Goal: Task Accomplishment & Management: Manage account settings

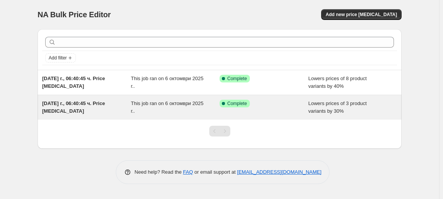
click at [69, 100] on div "[DATE] г., 06:40:45 ч. Price [MEDICAL_DATA]" at bounding box center [86, 107] width 89 height 15
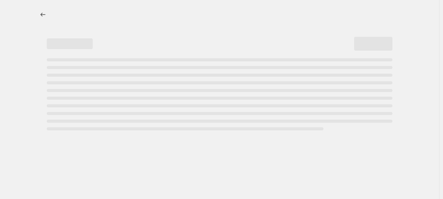
select select "percentage"
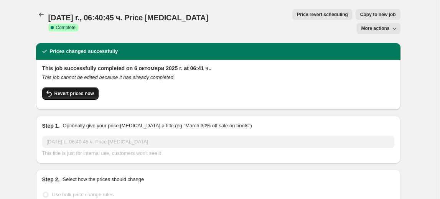
click at [87, 91] on span "Revert prices now" at bounding box center [74, 94] width 40 height 6
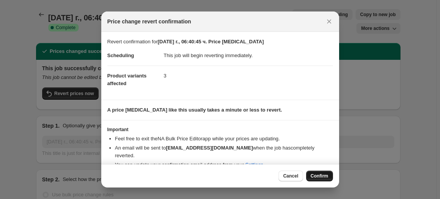
click at [321, 176] on span "Confirm" at bounding box center [320, 176] width 18 height 6
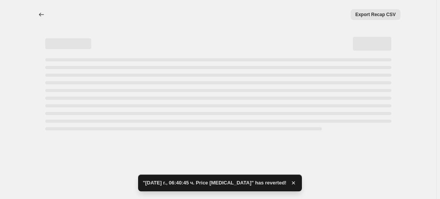
select select "percentage"
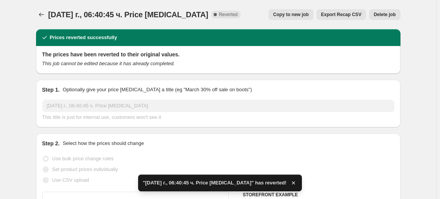
click at [380, 15] on span "Delete job" at bounding box center [385, 15] width 22 height 6
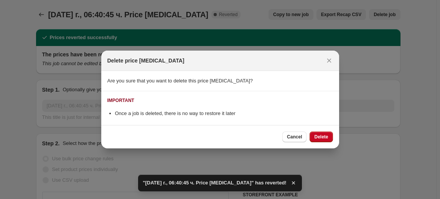
click at [323, 130] on div "Cancel Delete" at bounding box center [220, 136] width 238 height 23
click at [323, 132] on button "Delete" at bounding box center [321, 137] width 23 height 11
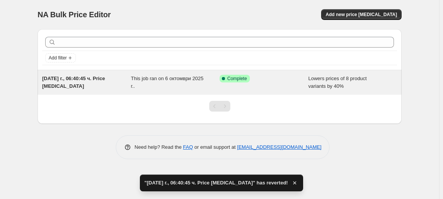
click at [72, 76] on span "[DATE] г., 06:40:45 ч. Price [MEDICAL_DATA]" at bounding box center [73, 82] width 63 height 13
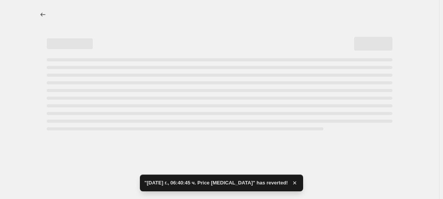
select select "percentage"
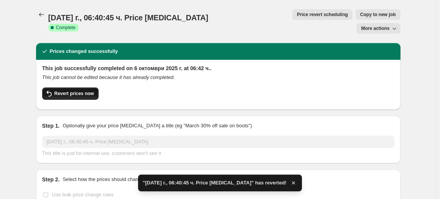
click at [92, 87] on button "Revert prices now" at bounding box center [70, 93] width 56 height 12
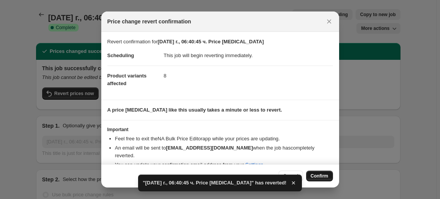
click at [318, 173] on button "Confirm" at bounding box center [319, 176] width 27 height 11
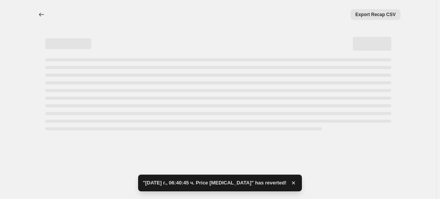
select select "percentage"
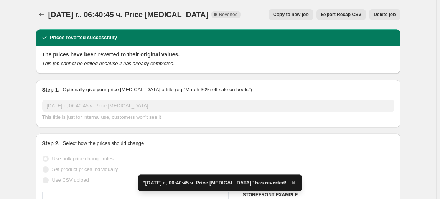
click at [398, 18] on button "Delete job" at bounding box center [384, 14] width 31 height 11
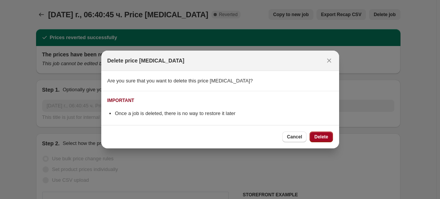
click at [329, 139] on button "Delete" at bounding box center [321, 137] width 23 height 11
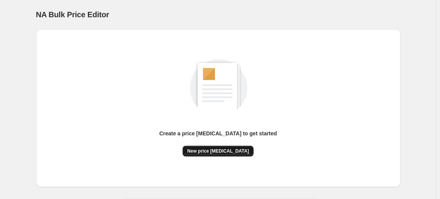
click at [240, 152] on span "New price [MEDICAL_DATA]" at bounding box center [218, 151] width 62 height 6
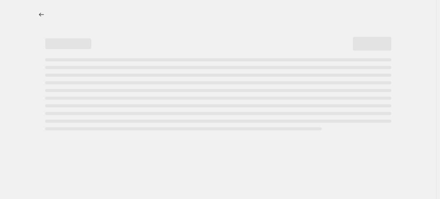
select select "percentage"
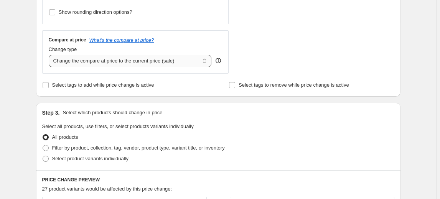
scroll to position [279, 0]
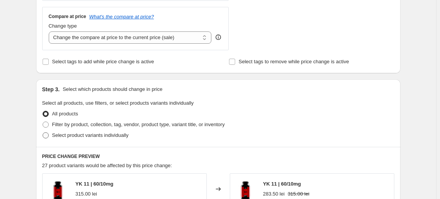
click at [86, 137] on span "Select product variants individually" at bounding box center [90, 135] width 76 height 6
click at [43, 133] on input "Select product variants individually" at bounding box center [43, 132] width 0 height 0
radio input "true"
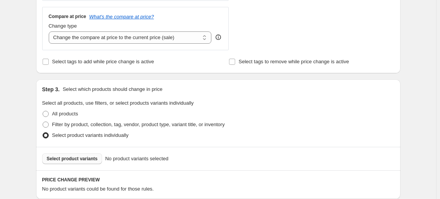
click at [82, 160] on span "Select product variants" at bounding box center [72, 159] width 51 height 6
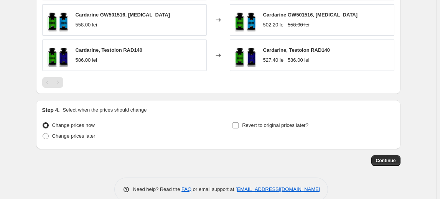
scroll to position [519, 0]
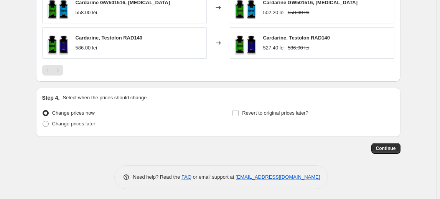
click at [400, 151] on div "Continue" at bounding box center [218, 148] width 364 height 11
click at [400, 148] on button "Continue" at bounding box center [385, 148] width 29 height 11
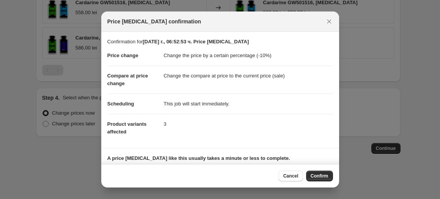
click at [325, 176] on span "Confirm" at bounding box center [320, 176] width 18 height 6
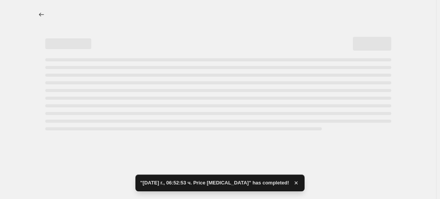
select select "percentage"
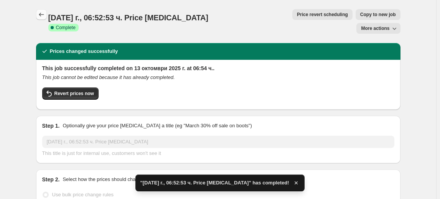
click at [42, 16] on icon "Price change jobs" at bounding box center [42, 15] width 8 height 8
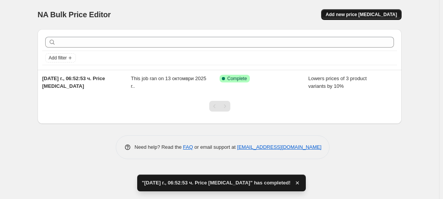
click at [364, 19] on button "Add new price [MEDICAL_DATA]" at bounding box center [361, 14] width 81 height 11
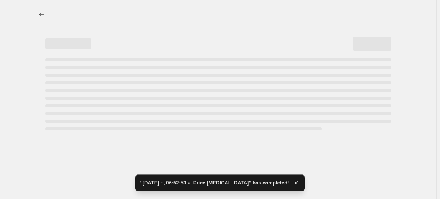
select select "percentage"
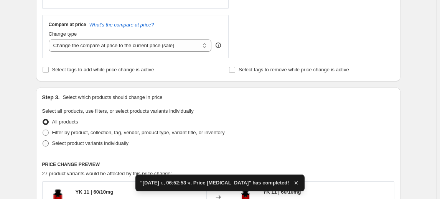
scroll to position [279, 0]
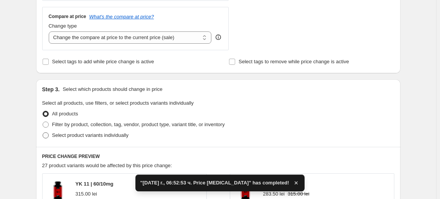
click at [83, 136] on span "Select product variants individually" at bounding box center [90, 135] width 76 height 6
click at [43, 133] on input "Select product variants individually" at bounding box center [43, 132] width 0 height 0
radio input "true"
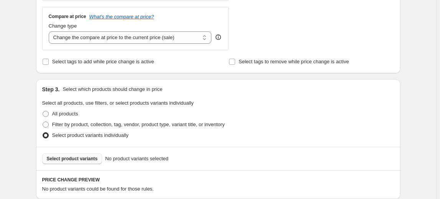
click at [81, 156] on span "Select product variants" at bounding box center [72, 159] width 51 height 6
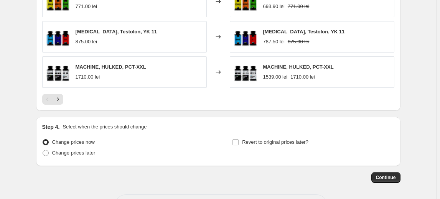
scroll to position [589, 0]
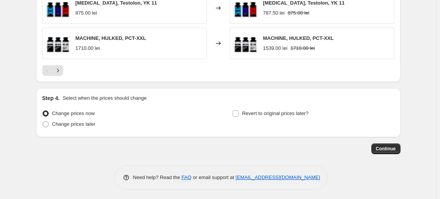
click at [393, 149] on span "Continue" at bounding box center [386, 149] width 20 height 6
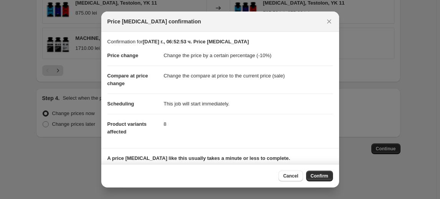
click at [325, 178] on span "Confirm" at bounding box center [320, 176] width 18 height 6
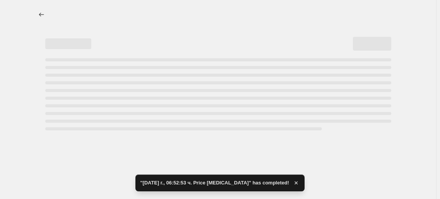
select select "percentage"
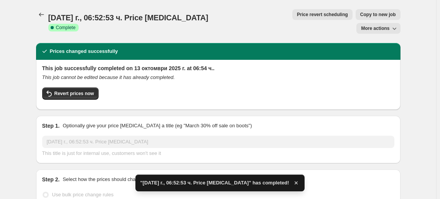
click at [40, 12] on icon "Price change jobs" at bounding box center [42, 15] width 8 height 8
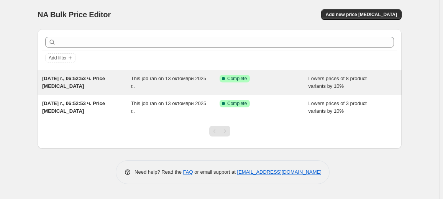
click at [83, 84] on div "[DATE] г., 06:52:53 ч. Price [MEDICAL_DATA]" at bounding box center [86, 82] width 89 height 15
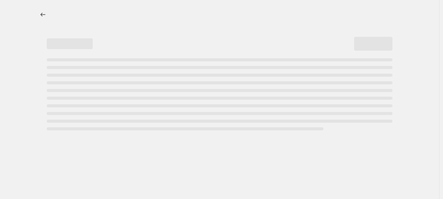
select select "percentage"
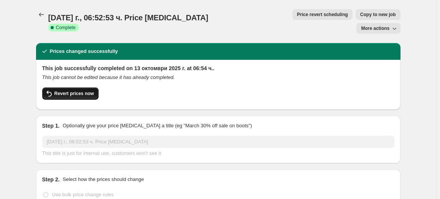
click at [89, 91] on span "Revert prices now" at bounding box center [74, 94] width 40 height 6
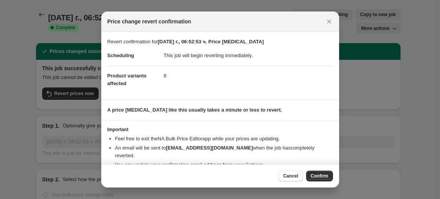
click at [325, 175] on span "Confirm" at bounding box center [320, 176] width 18 height 6
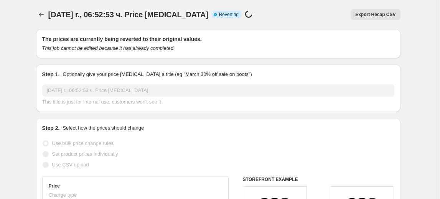
select select "percentage"
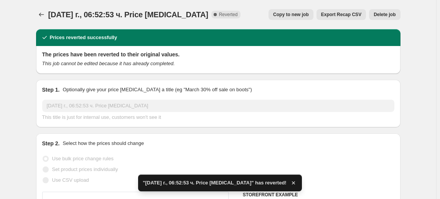
click at [395, 13] on span "Delete job" at bounding box center [385, 15] width 22 height 6
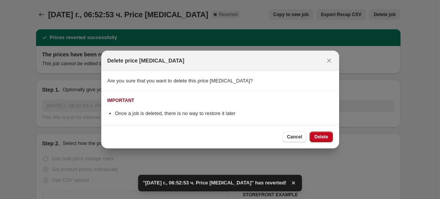
click at [328, 142] on div "Cancel Delete" at bounding box center [220, 136] width 238 height 23
click at [328, 140] on button "Delete" at bounding box center [321, 137] width 23 height 11
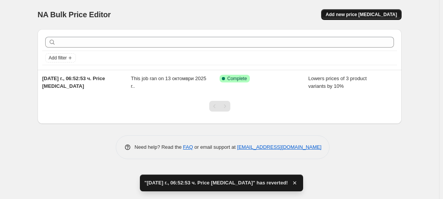
click at [340, 11] on button "Add new price [MEDICAL_DATA]" at bounding box center [361, 14] width 81 height 11
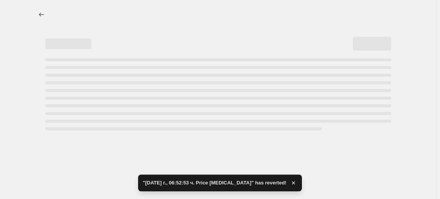
select select "percentage"
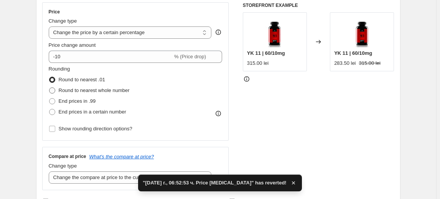
scroll to position [139, 0]
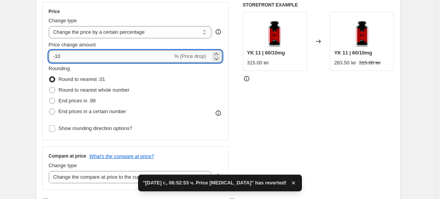
click at [60, 54] on input "-10" at bounding box center [111, 56] width 124 height 12
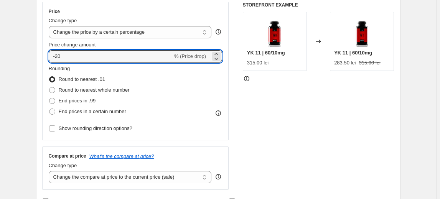
type input "-20"
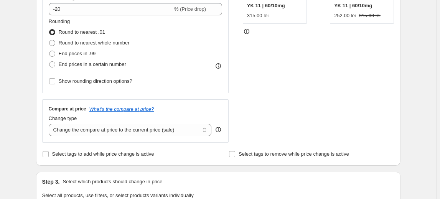
scroll to position [314, 0]
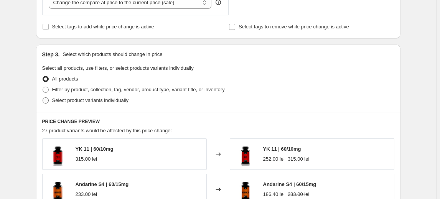
click at [113, 102] on span "Select product variants individually" at bounding box center [90, 100] width 76 height 6
click at [43, 98] on input "Select product variants individually" at bounding box center [43, 97] width 0 height 0
radio input "true"
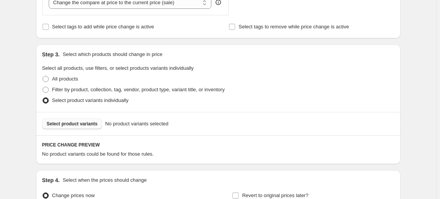
click at [79, 119] on button "Select product variants" at bounding box center [72, 124] width 60 height 11
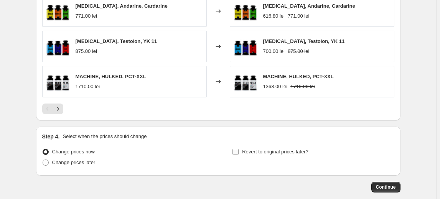
scroll to position [589, 0]
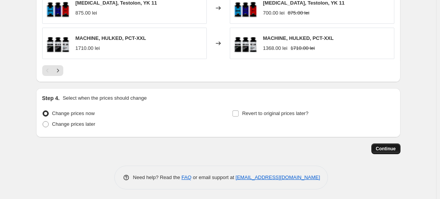
click at [386, 150] on button "Continue" at bounding box center [385, 148] width 29 height 11
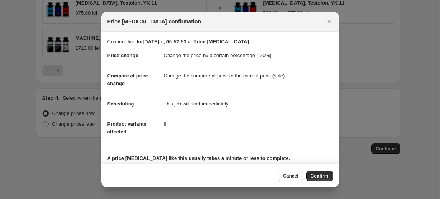
click at [329, 173] on button "Confirm" at bounding box center [319, 176] width 27 height 11
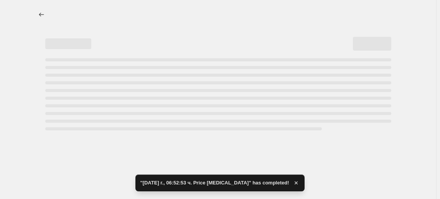
select select "percentage"
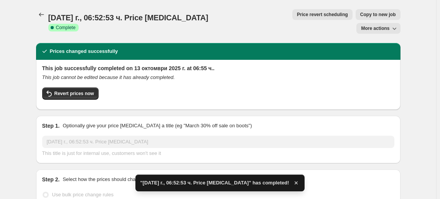
click at [40, 13] on icon "Price change jobs" at bounding box center [42, 15] width 8 height 8
